Goal: Register for event/course

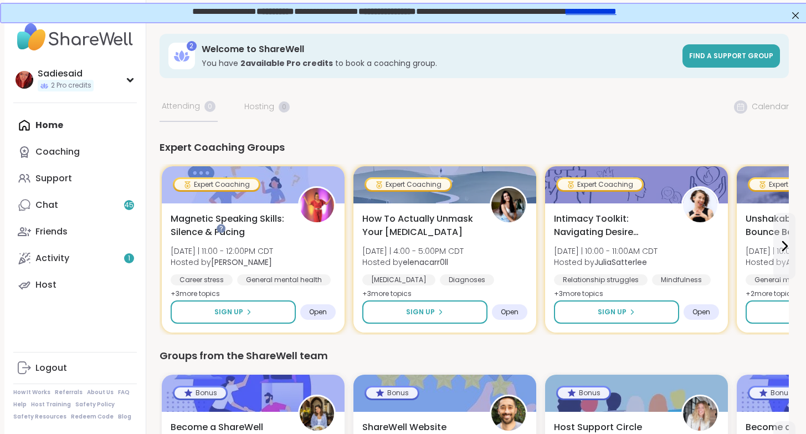
click at [70, 182] on div "Home Coaching Support Chat 45 Friends Activity 1 Host" at bounding box center [75, 205] width 124 height 186
click at [309, 169] on div "2 Welcome to ShareWell You have 2 available Pro credit s to book a coaching gro…" at bounding box center [474, 307] width 629 height 546
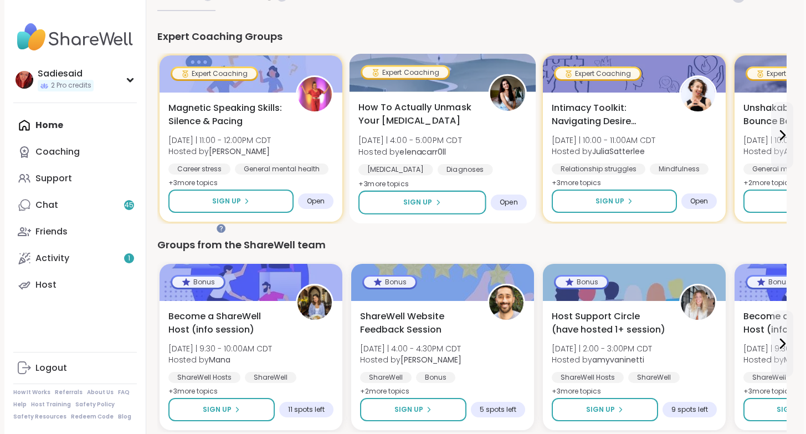
scroll to position [111, 102]
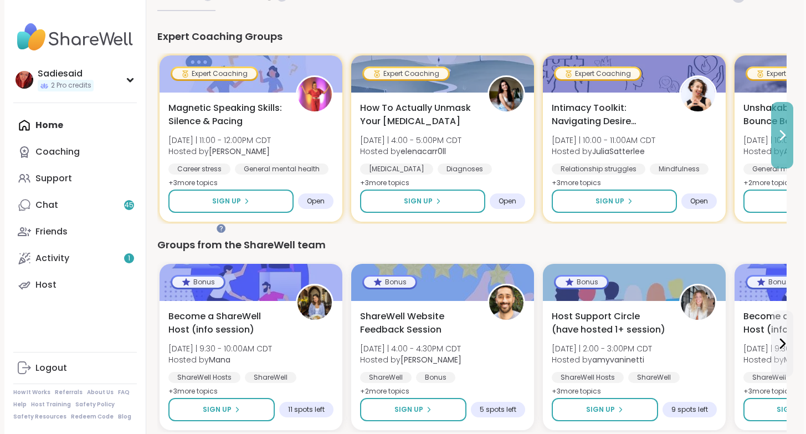
click at [779, 142] on icon at bounding box center [782, 135] width 13 height 13
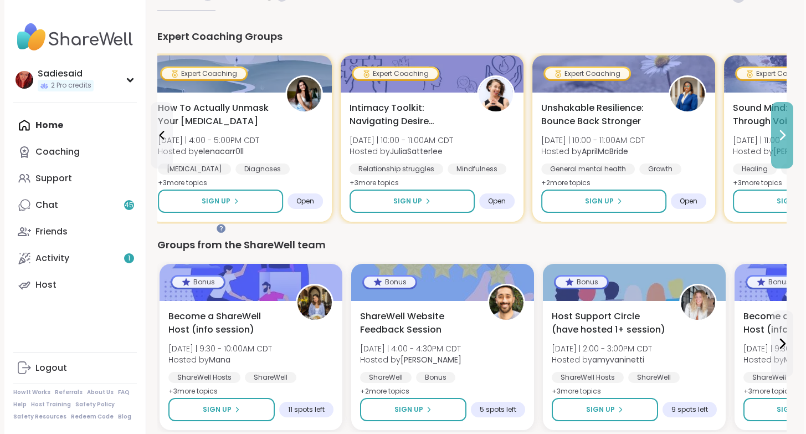
click at [779, 142] on icon at bounding box center [782, 135] width 13 height 13
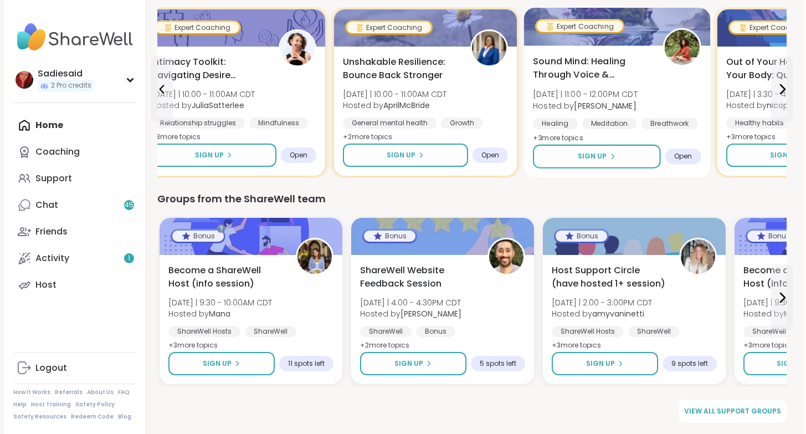
scroll to position [307, 102]
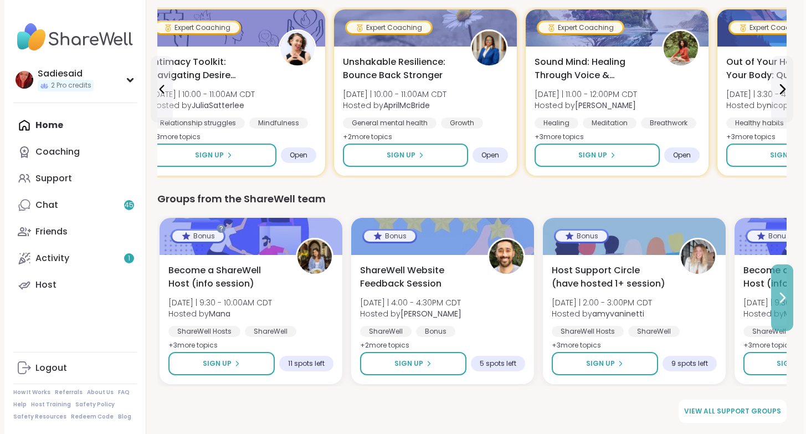
click at [779, 291] on icon at bounding box center [782, 297] width 13 height 13
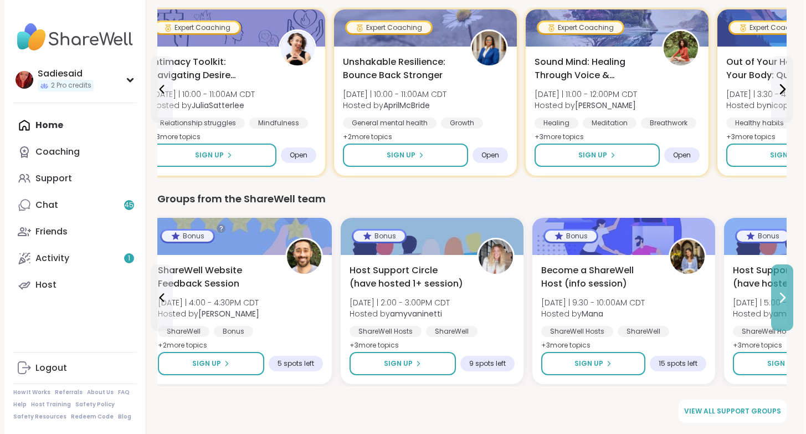
click at [779, 291] on icon at bounding box center [782, 297] width 13 height 13
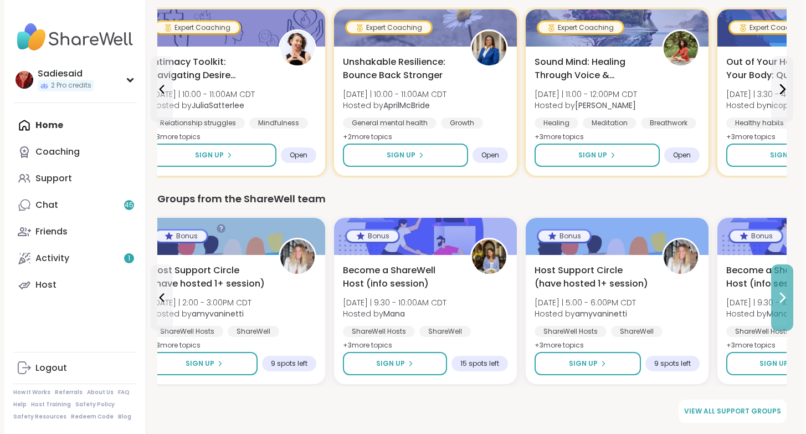
click at [779, 291] on icon at bounding box center [782, 297] width 13 height 13
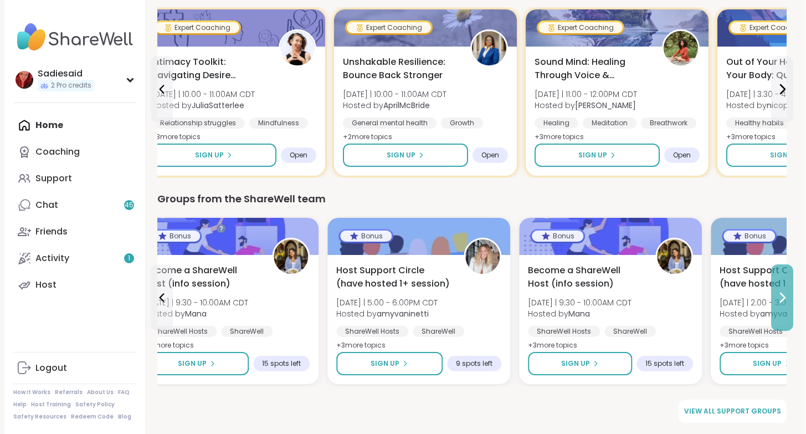
click at [779, 291] on icon at bounding box center [782, 297] width 13 height 13
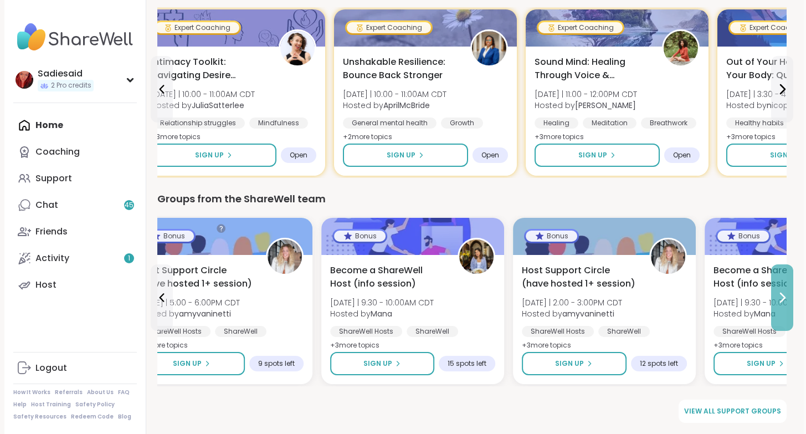
click at [779, 291] on icon at bounding box center [782, 297] width 13 height 13
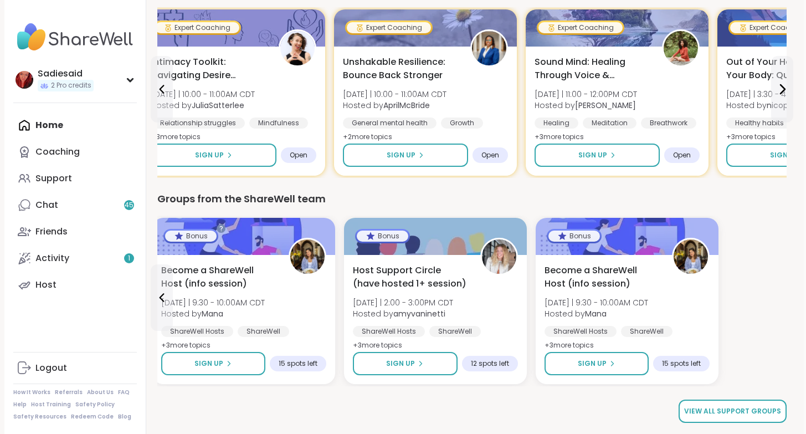
click at [713, 408] on span "View all support groups" at bounding box center [732, 411] width 97 height 10
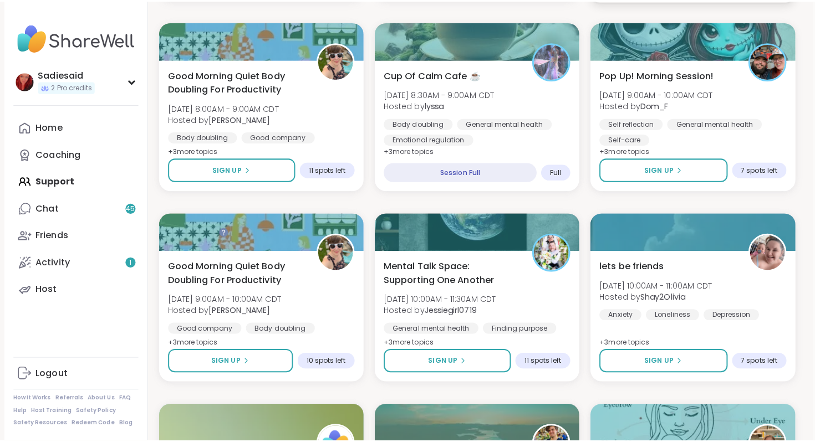
scroll to position [405, 93]
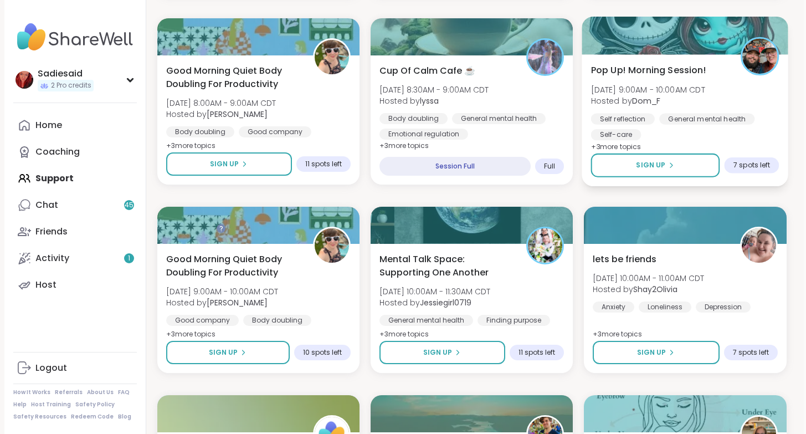
click at [717, 186] on div "Pop Up! Morning Session! [DATE] 9:00AM - 10:00AM CDT Hosted by Dom_F Self refle…" at bounding box center [685, 120] width 207 height 132
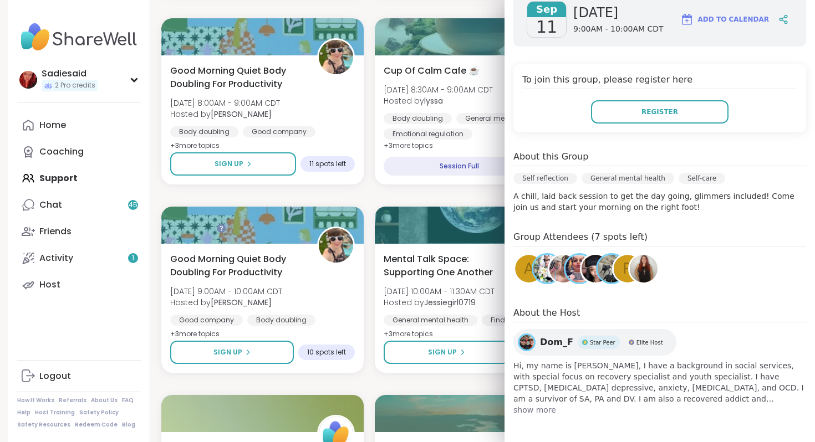
scroll to position [263, 0]
click at [671, 117] on span "Register" at bounding box center [659, 112] width 37 height 10
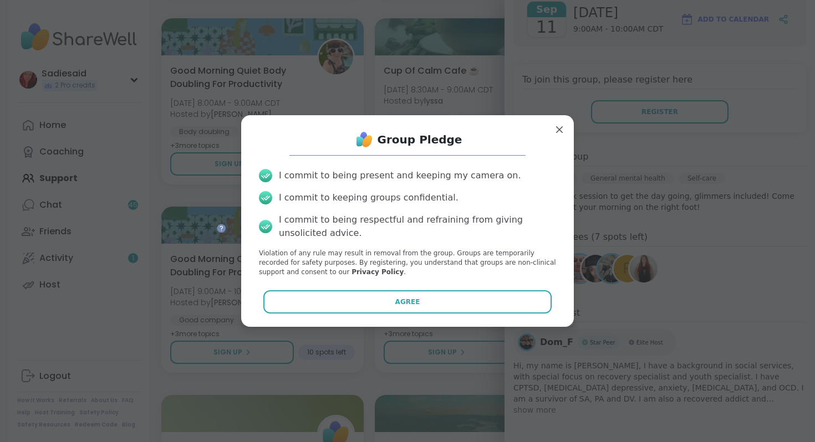
scroll to position [56, 0]
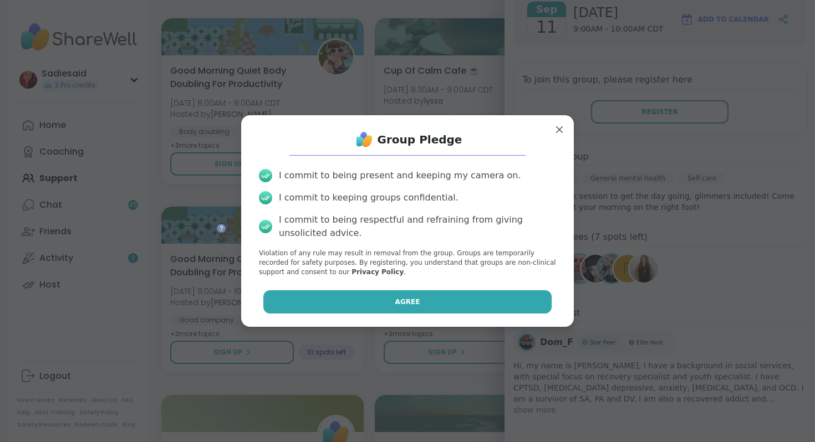
click at [408, 307] on span "Agree" at bounding box center [407, 302] width 25 height 10
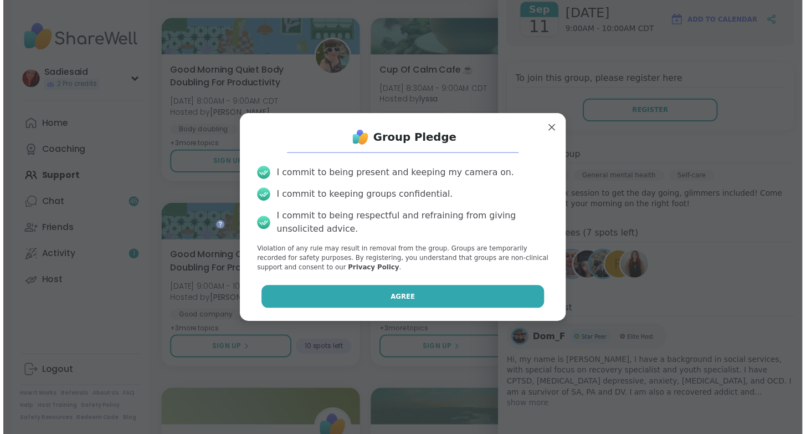
scroll to position [47, 0]
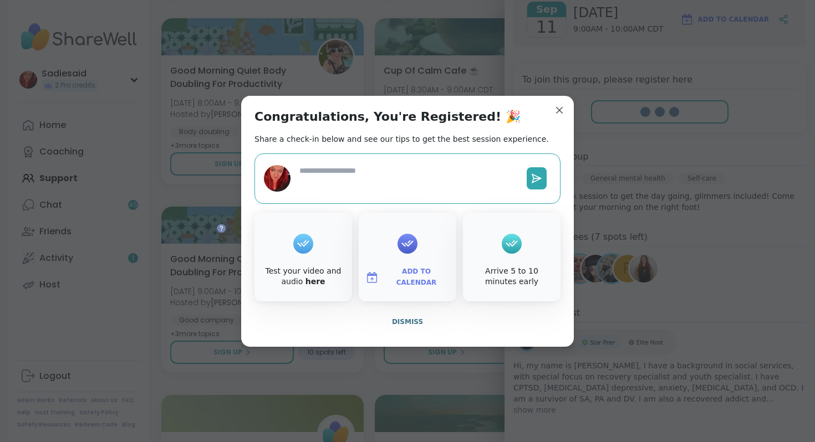
type textarea "*"
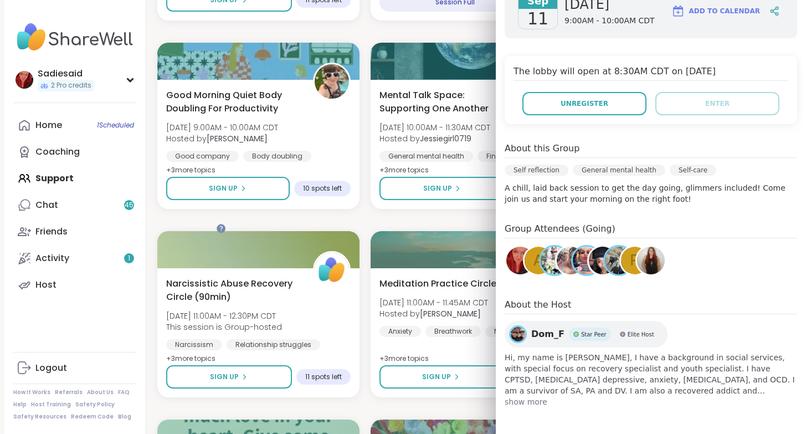
scroll to position [570, 93]
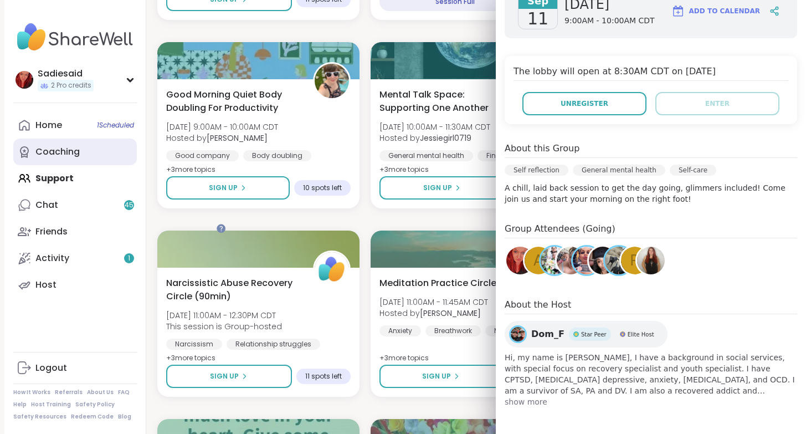
click at [80, 158] on div "Coaching" at bounding box center [57, 152] width 44 height 12
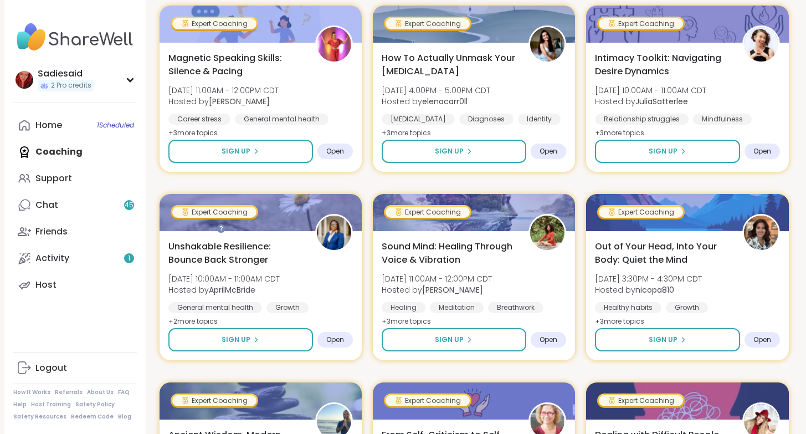
scroll to position [209, 0]
